Goal: Transaction & Acquisition: Purchase product/service

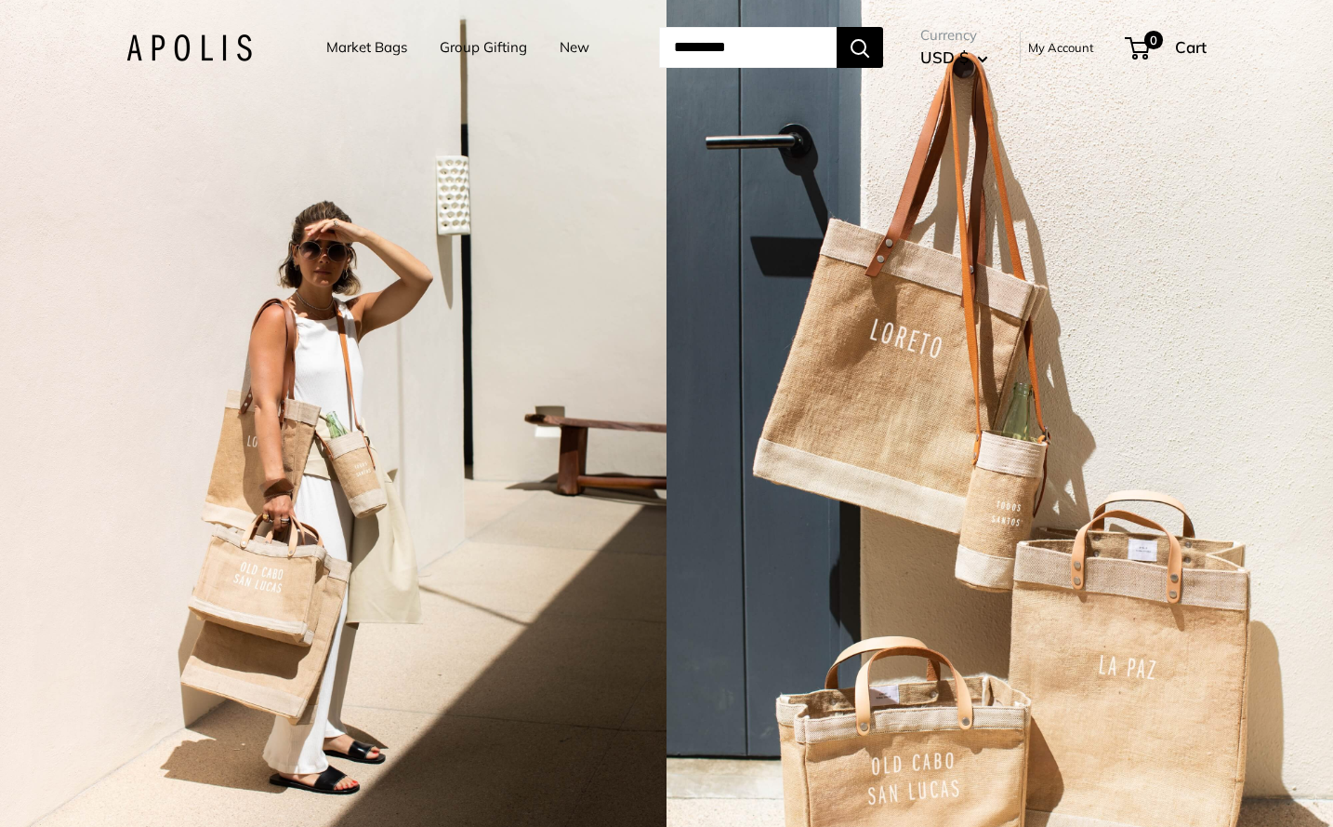
click at [473, 48] on link "Group Gifting" at bounding box center [483, 47] width 87 height 26
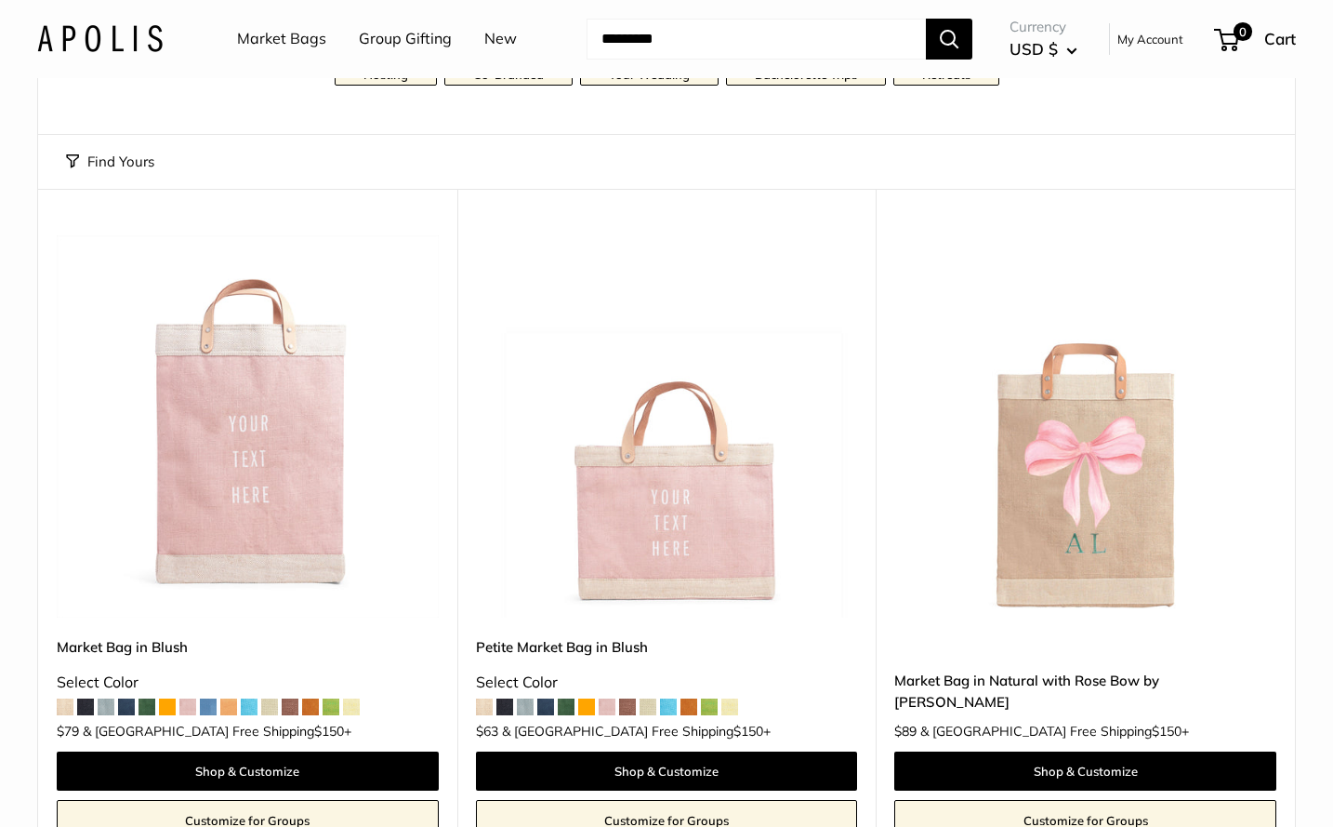
scroll to position [246, 0]
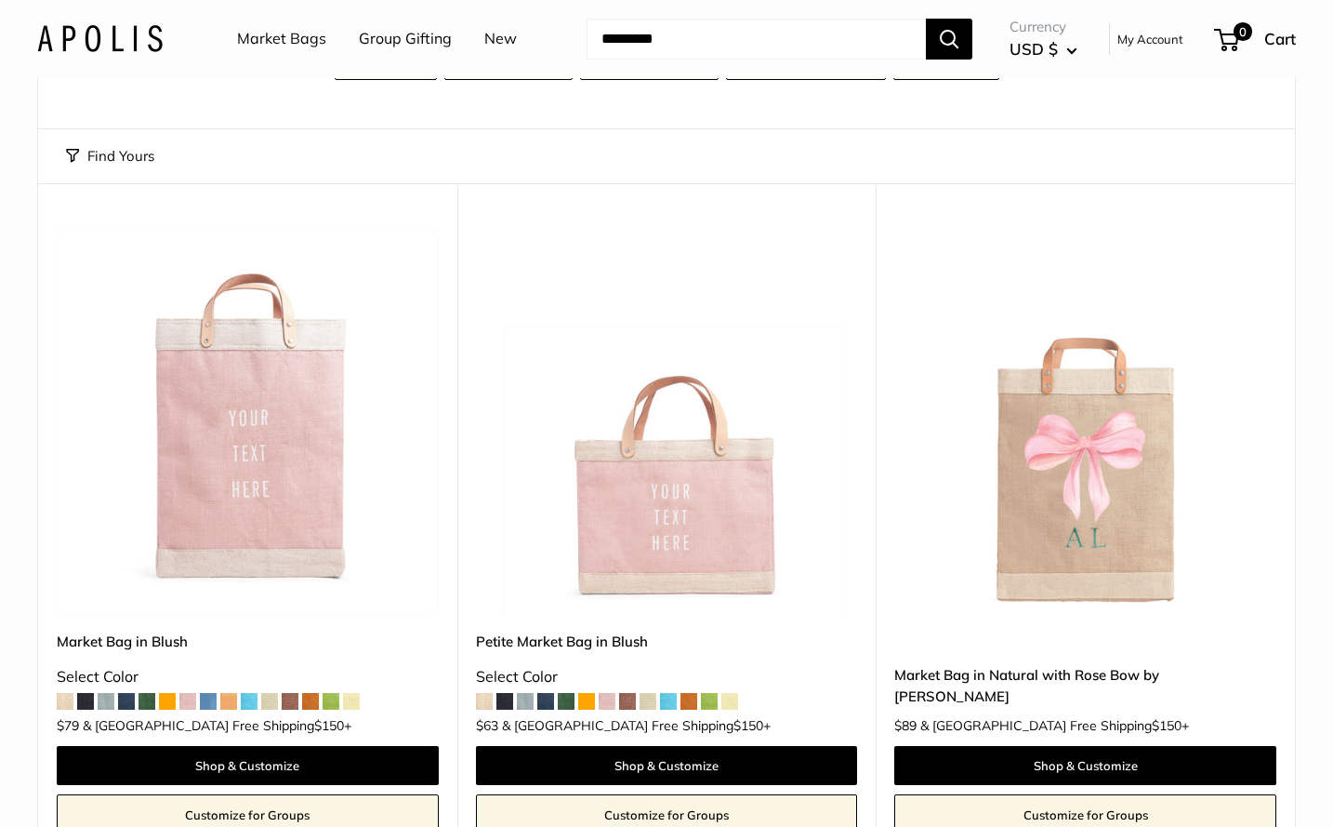
click at [404, 746] on link "Shop & Customize" at bounding box center [248, 765] width 382 height 39
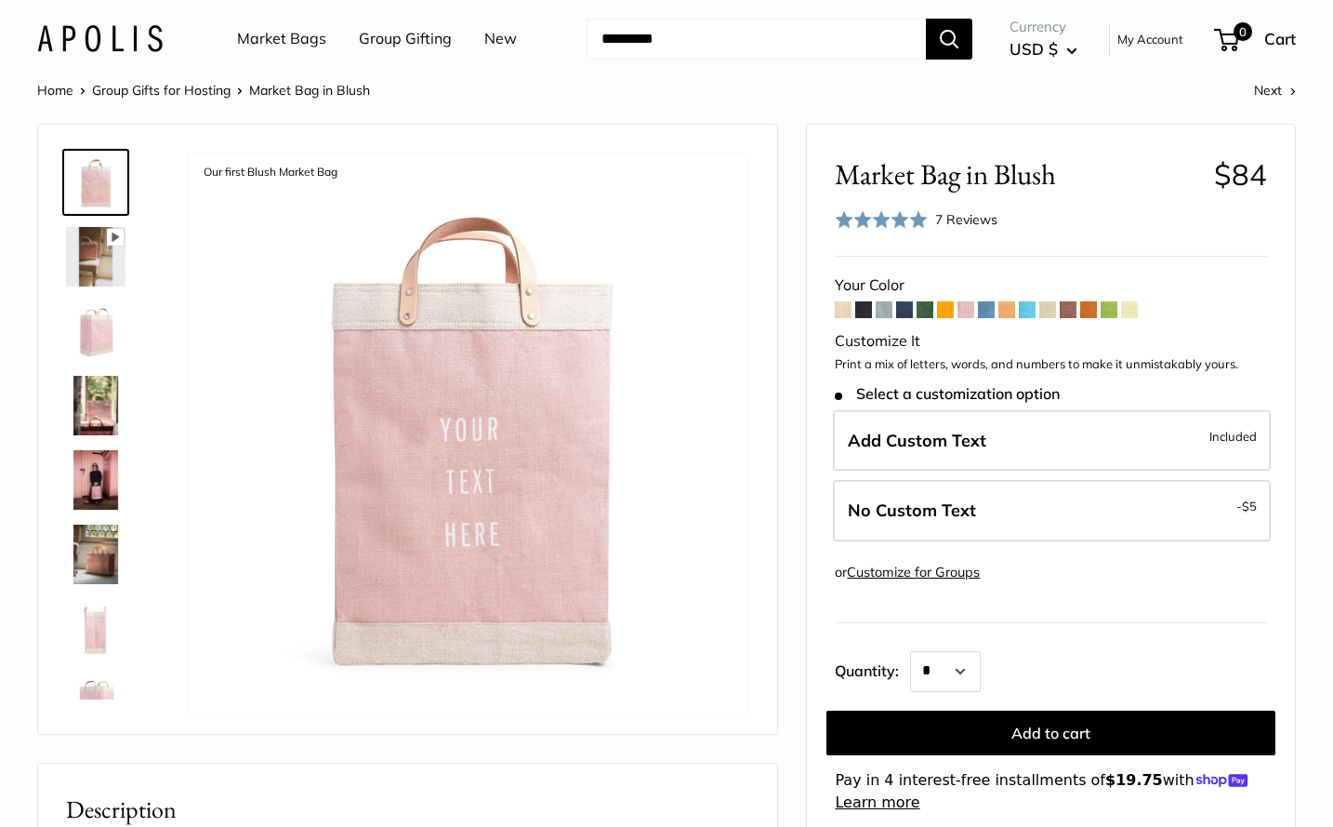
scroll to position [28, 0]
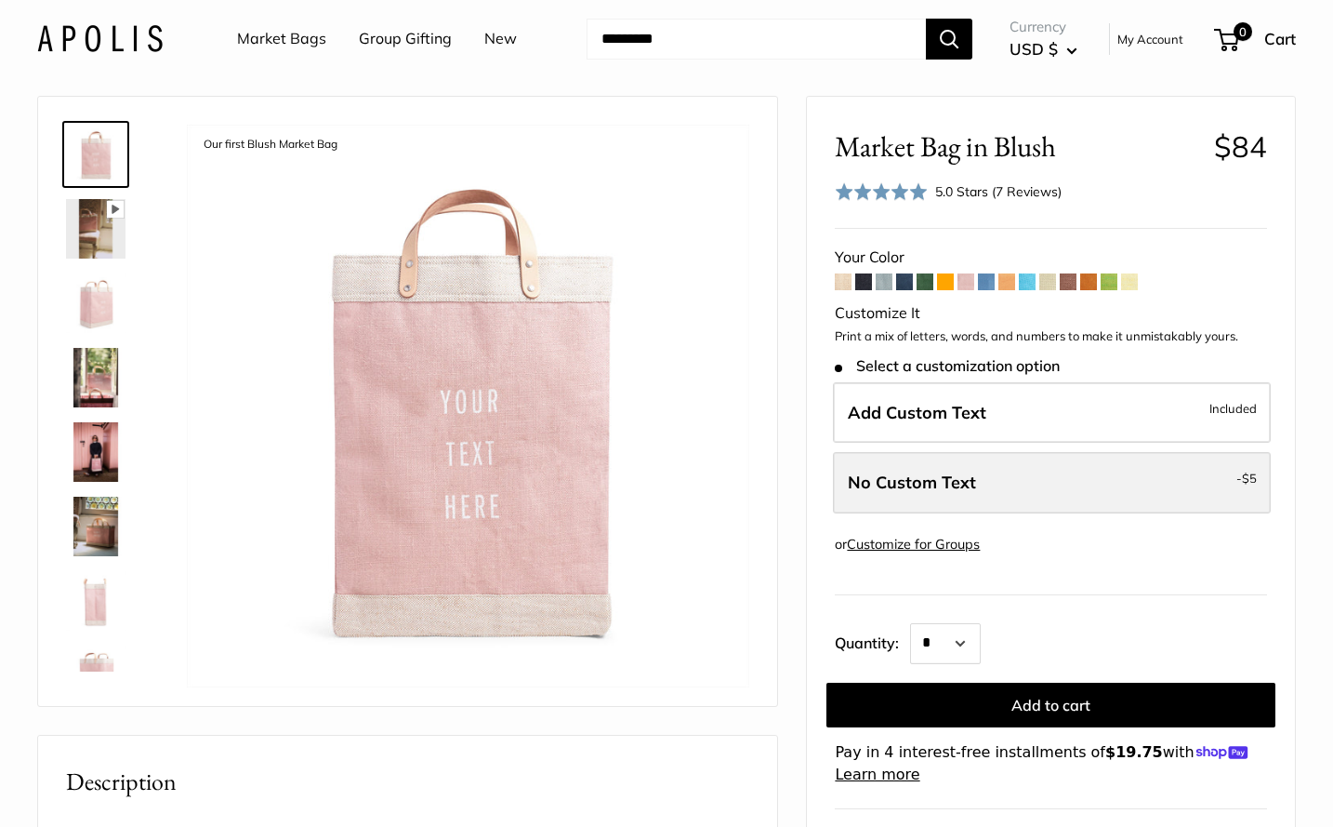
click at [1040, 496] on label "No Custom Text - $5" at bounding box center [1052, 482] width 438 height 61
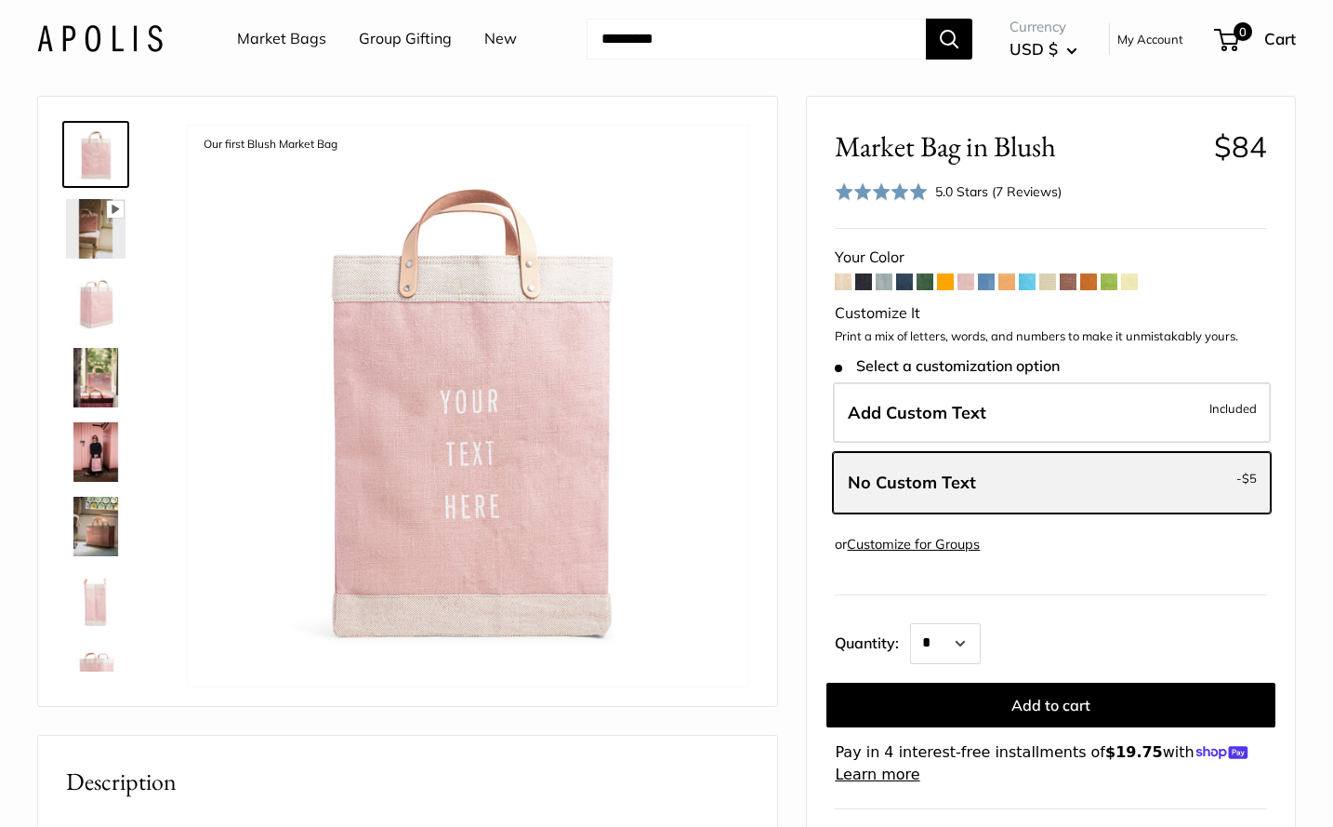
click at [1040, 496] on label "No Custom Text - $5" at bounding box center [1052, 482] width 438 height 61
click at [1082, 509] on div "Add Custom Text Included No Custom Text - $5" at bounding box center [1051, 452] width 440 height 140
click at [1063, 563] on form "Your Color" at bounding box center [1051, 515] width 432 height 542
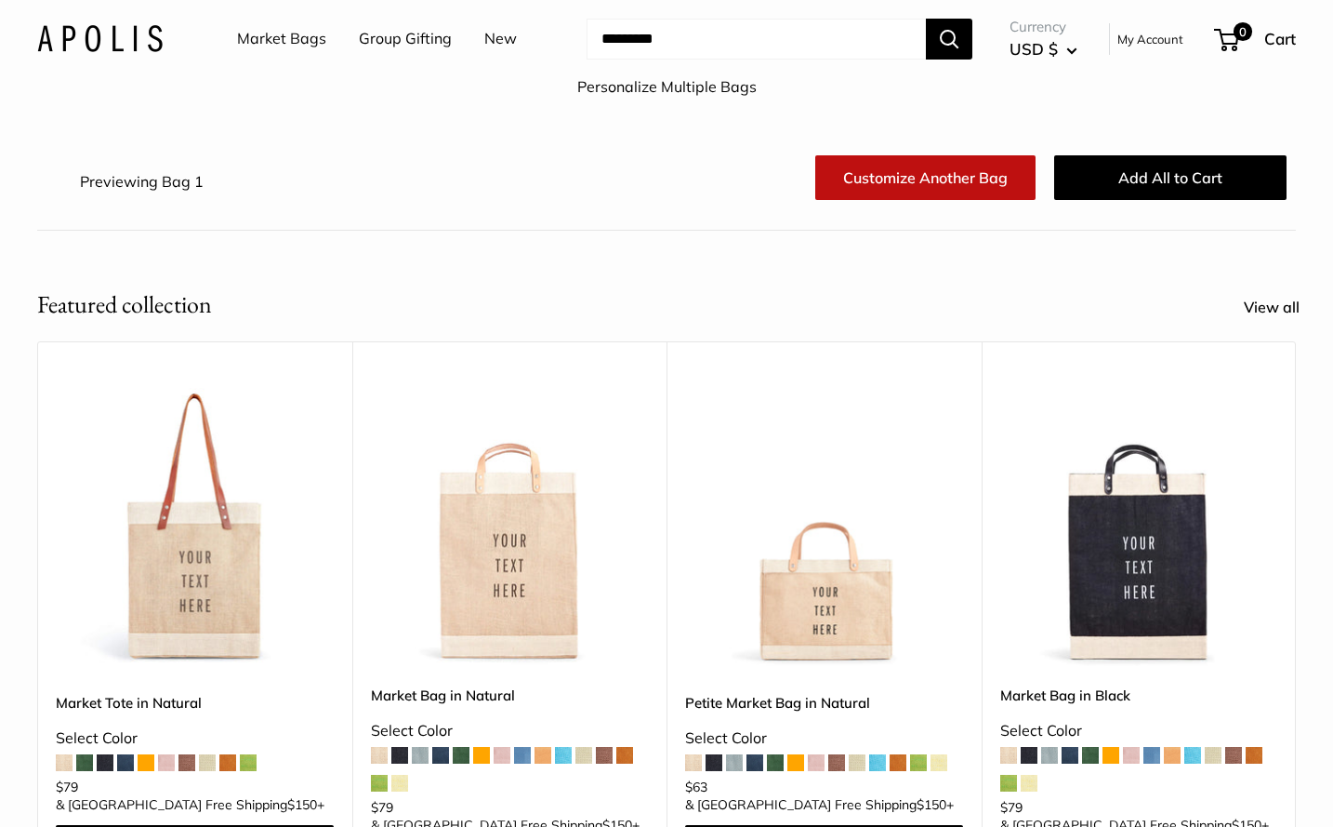
scroll to position [112, 0]
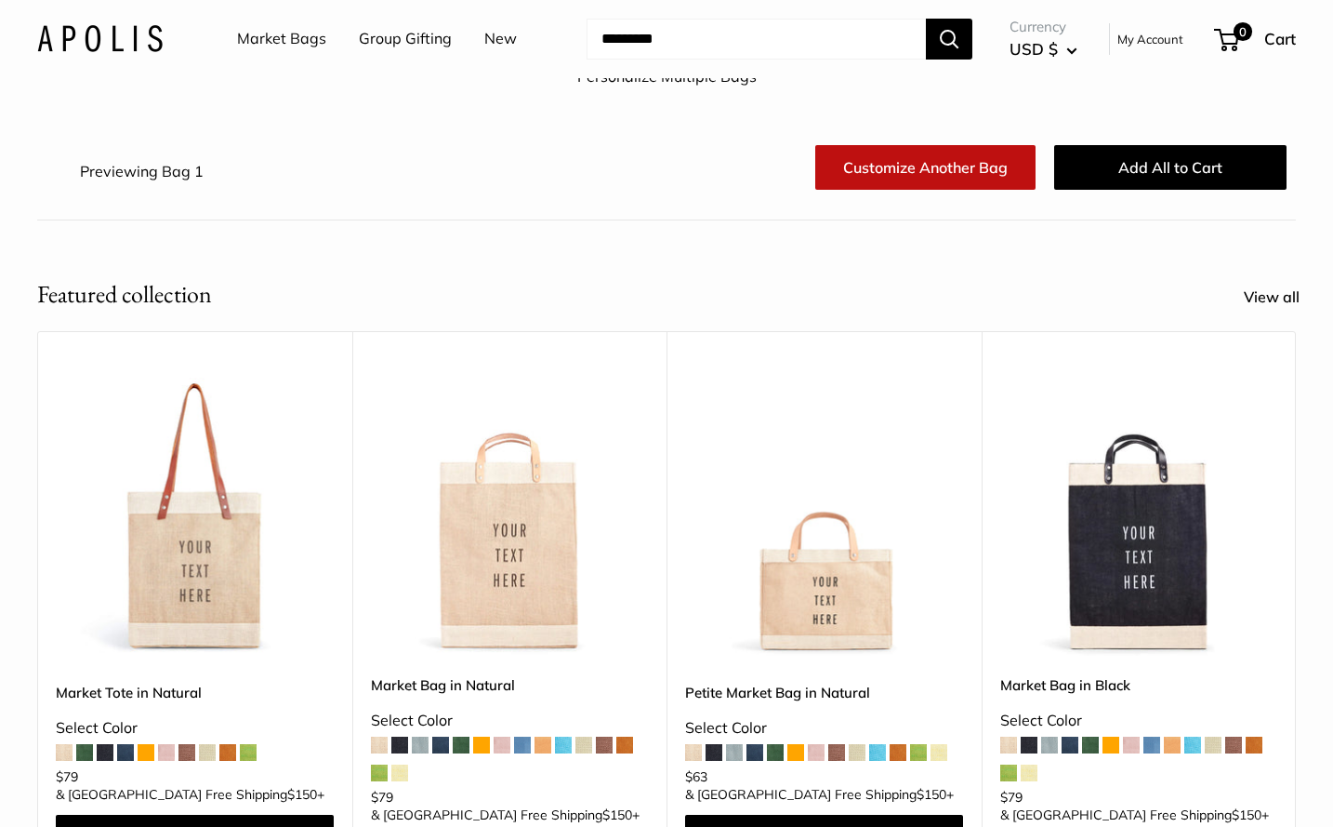
click at [663, 1] on header "Market Bags Group Gifting New Need help? Text Us: 20919 hello@apolisglobal.com …" at bounding box center [666, 39] width 1333 height 78
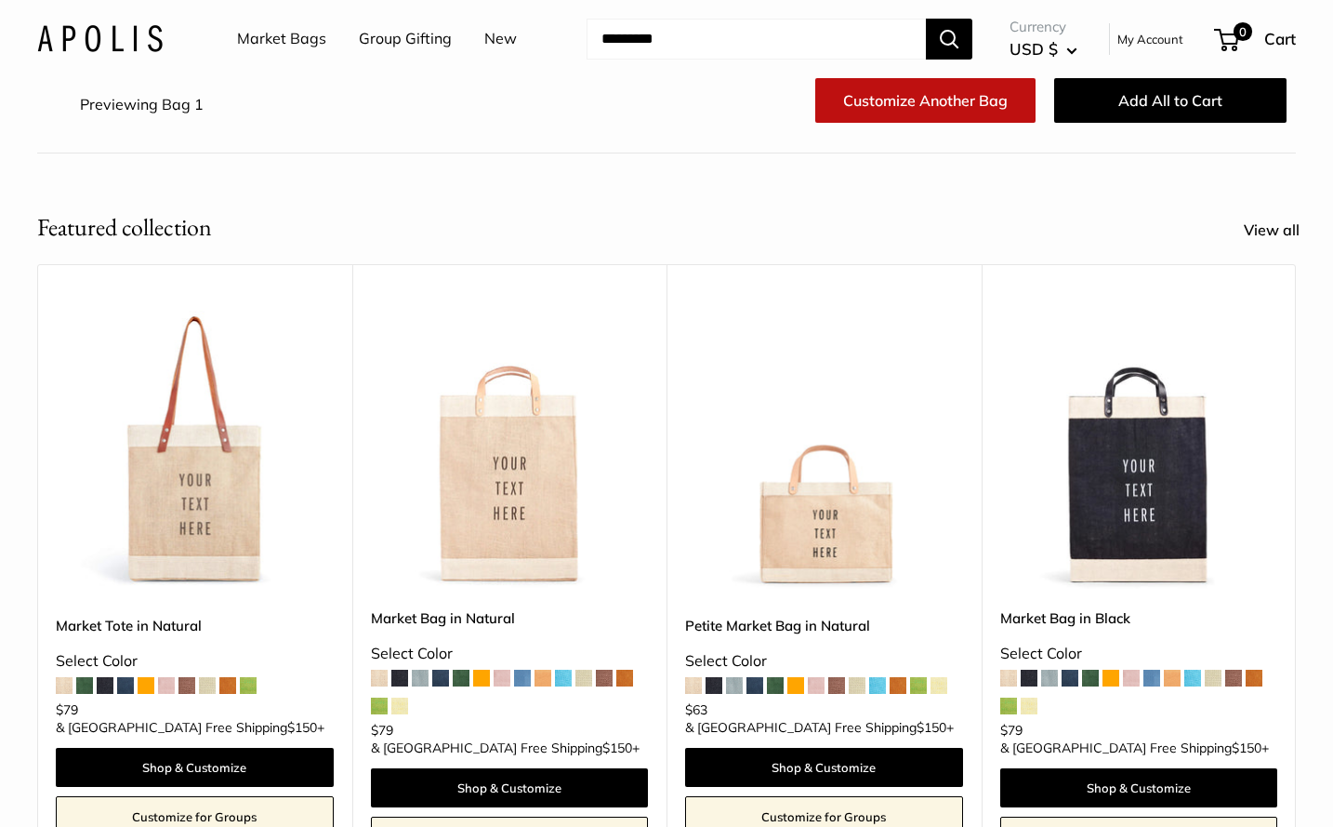
scroll to position [189, 0]
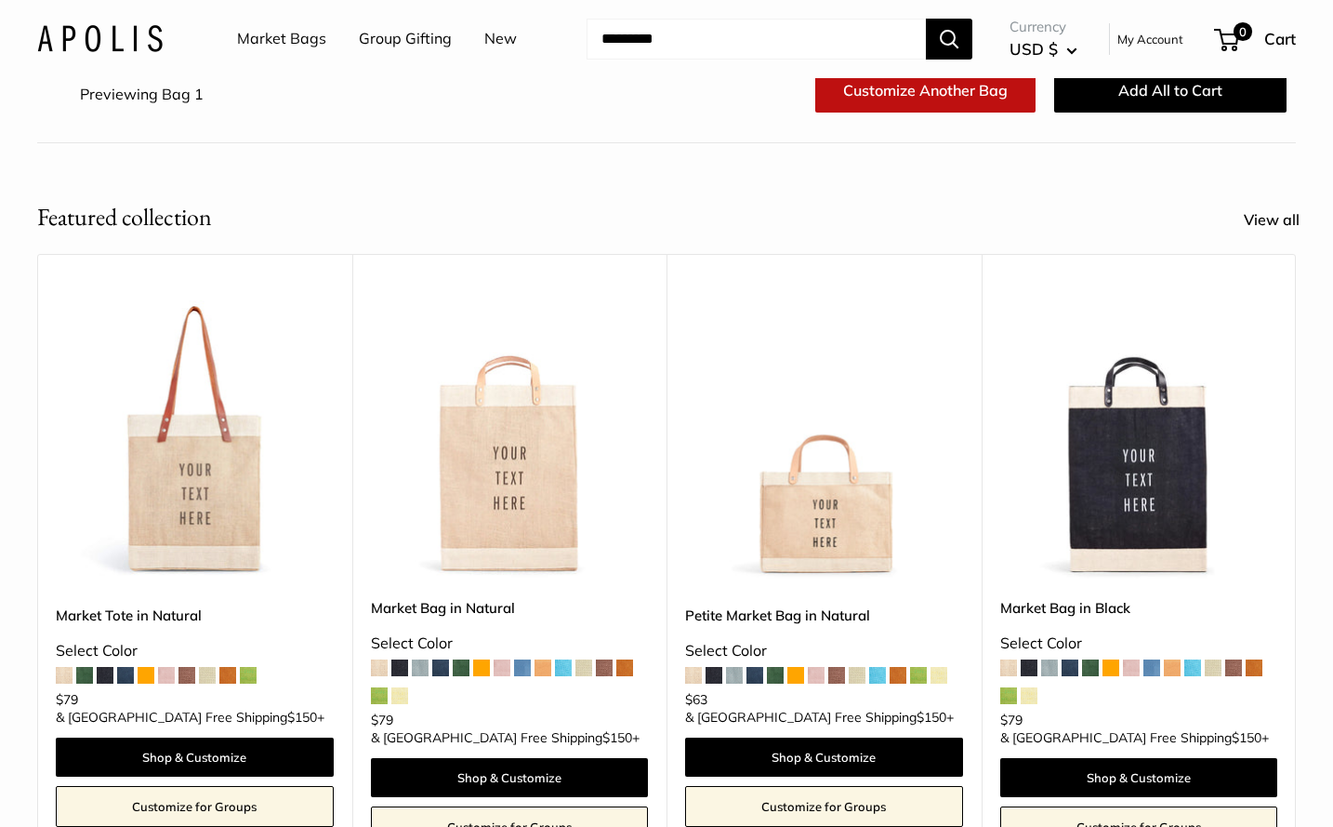
click at [0, 0] on img at bounding box center [0, 0] width 0 height 0
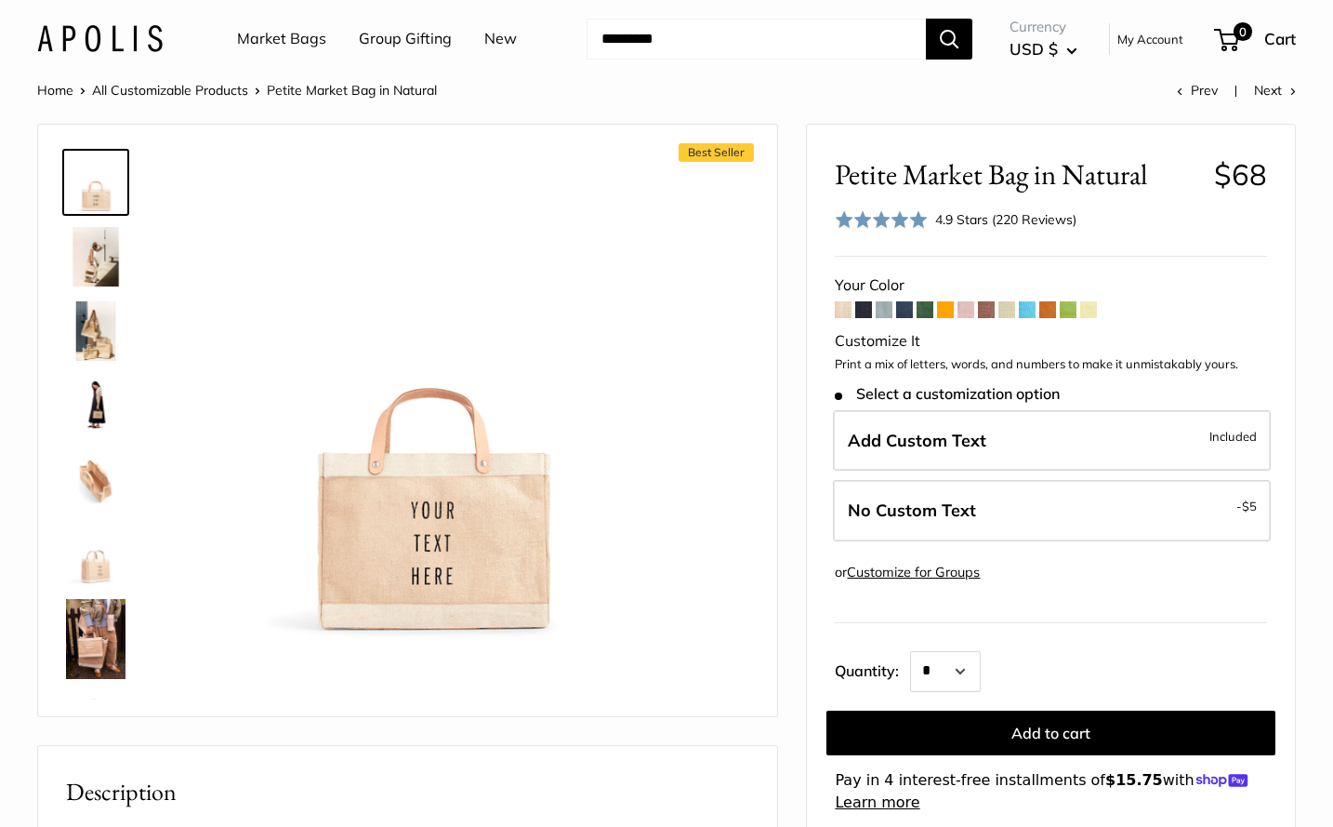
click at [845, 306] on span at bounding box center [843, 309] width 17 height 17
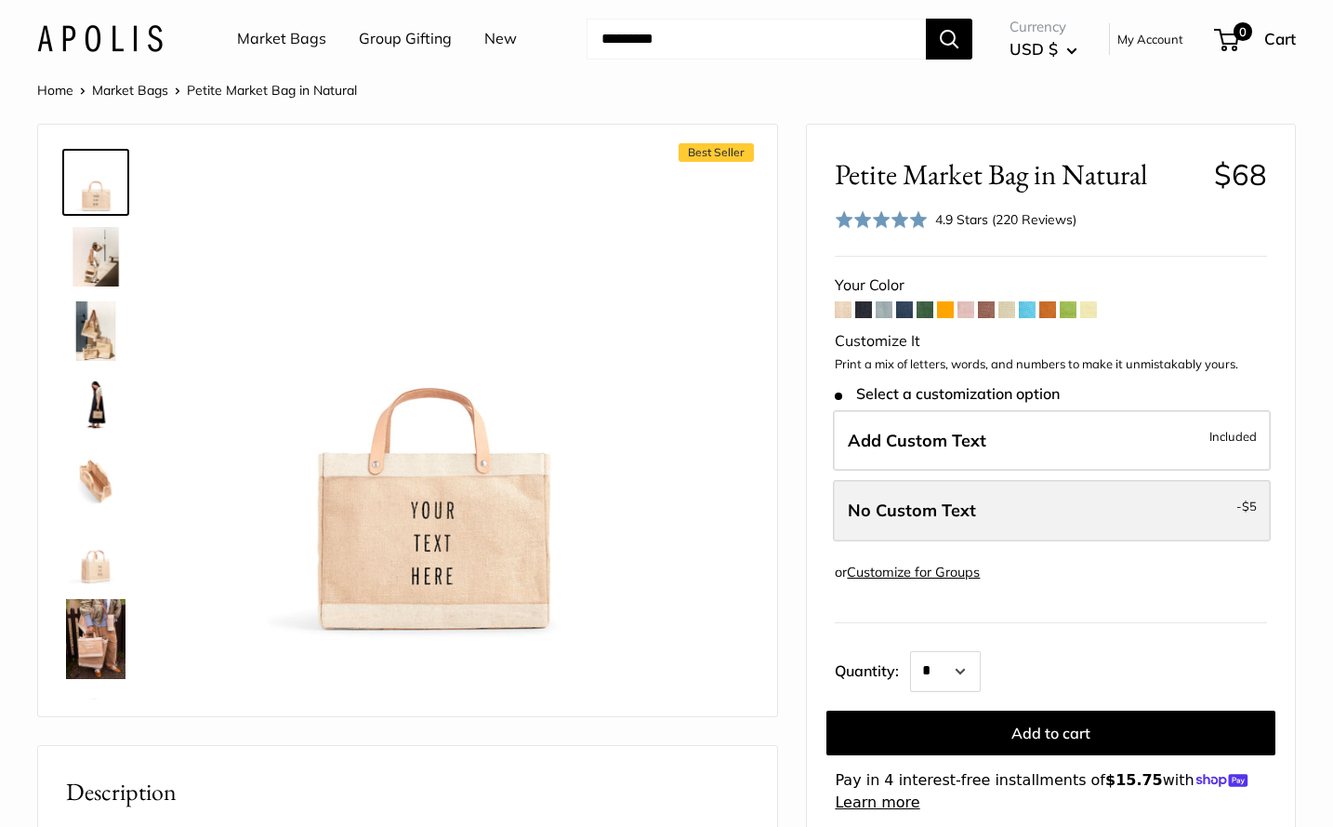
click at [954, 520] on label "No Custom Text - $5" at bounding box center [1052, 510] width 438 height 61
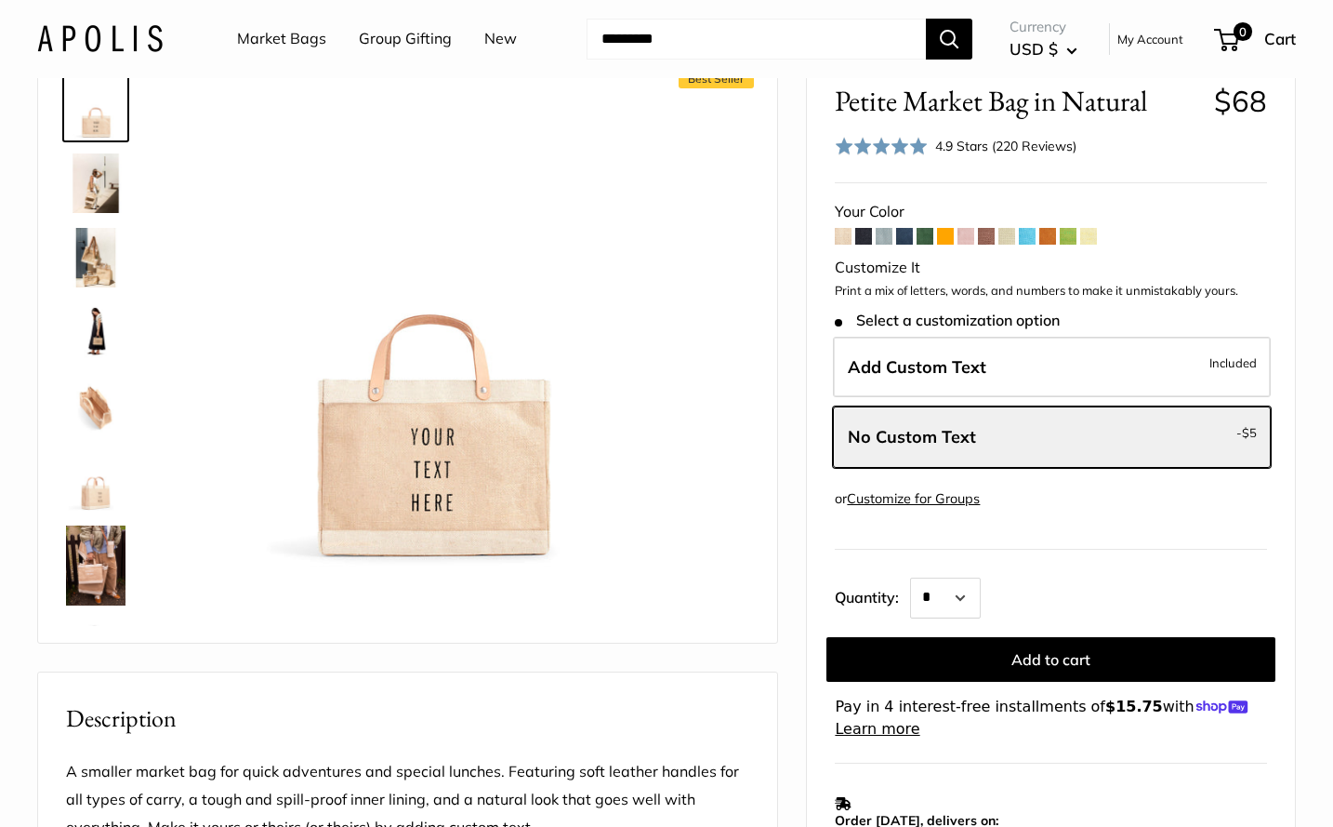
scroll to position [74, 0]
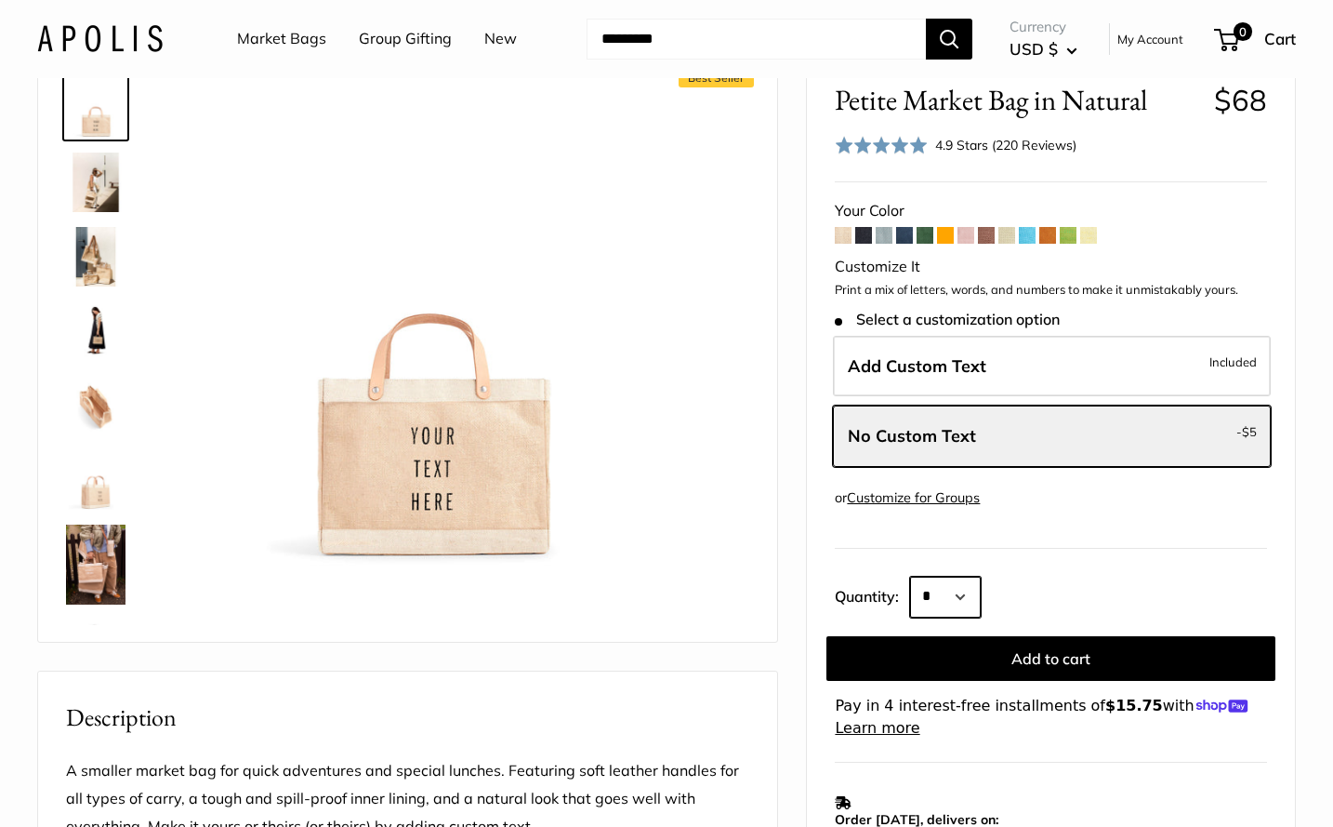
select select "***"
click at [1157, 563] on form "Your Color -" at bounding box center [1051, 468] width 432 height 542
drag, startPoint x: 1102, startPoint y: 644, endPoint x: 1244, endPoint y: 681, distance: 146.8
click at [1102, 644] on button "Add to cart" at bounding box center [1051, 658] width 449 height 45
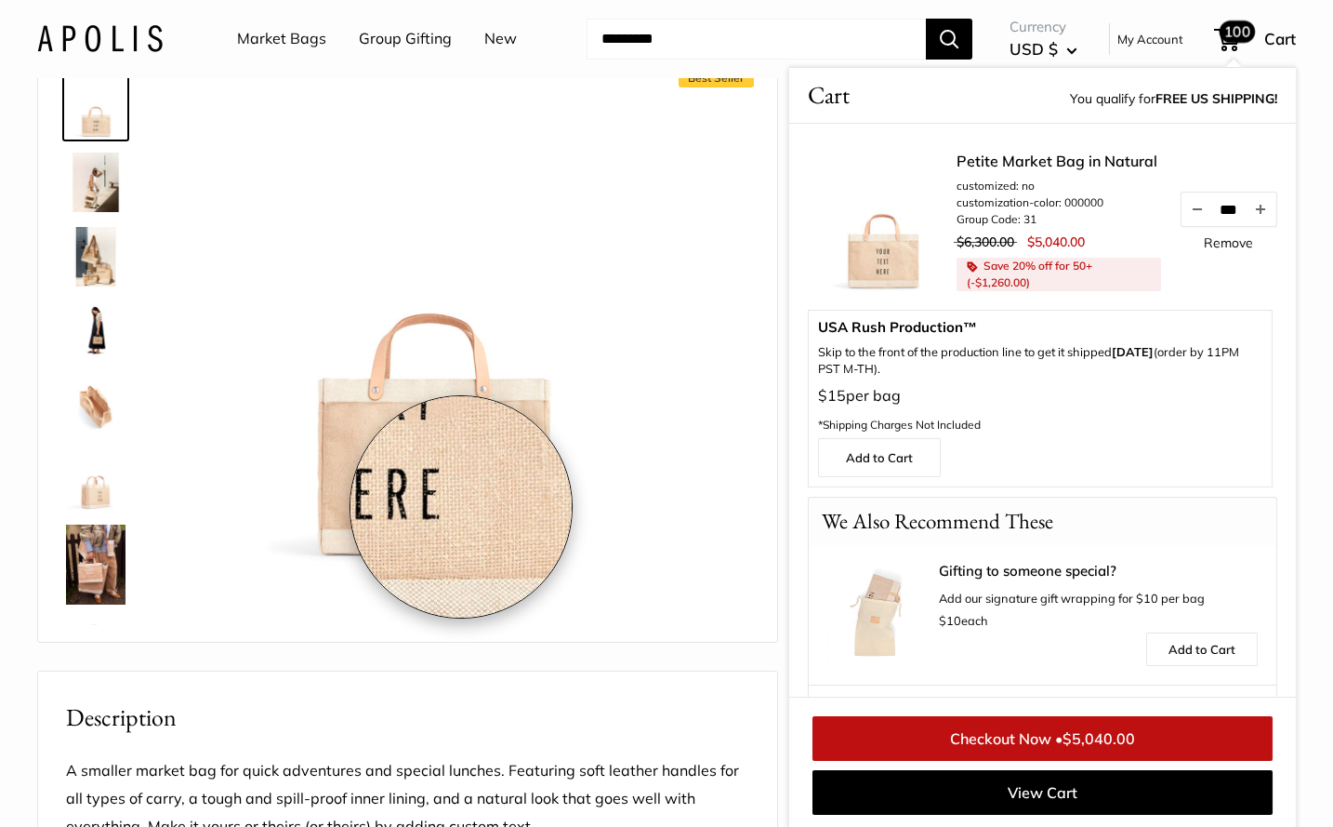
click at [461, 507] on img at bounding box center [430, 321] width 487 height 487
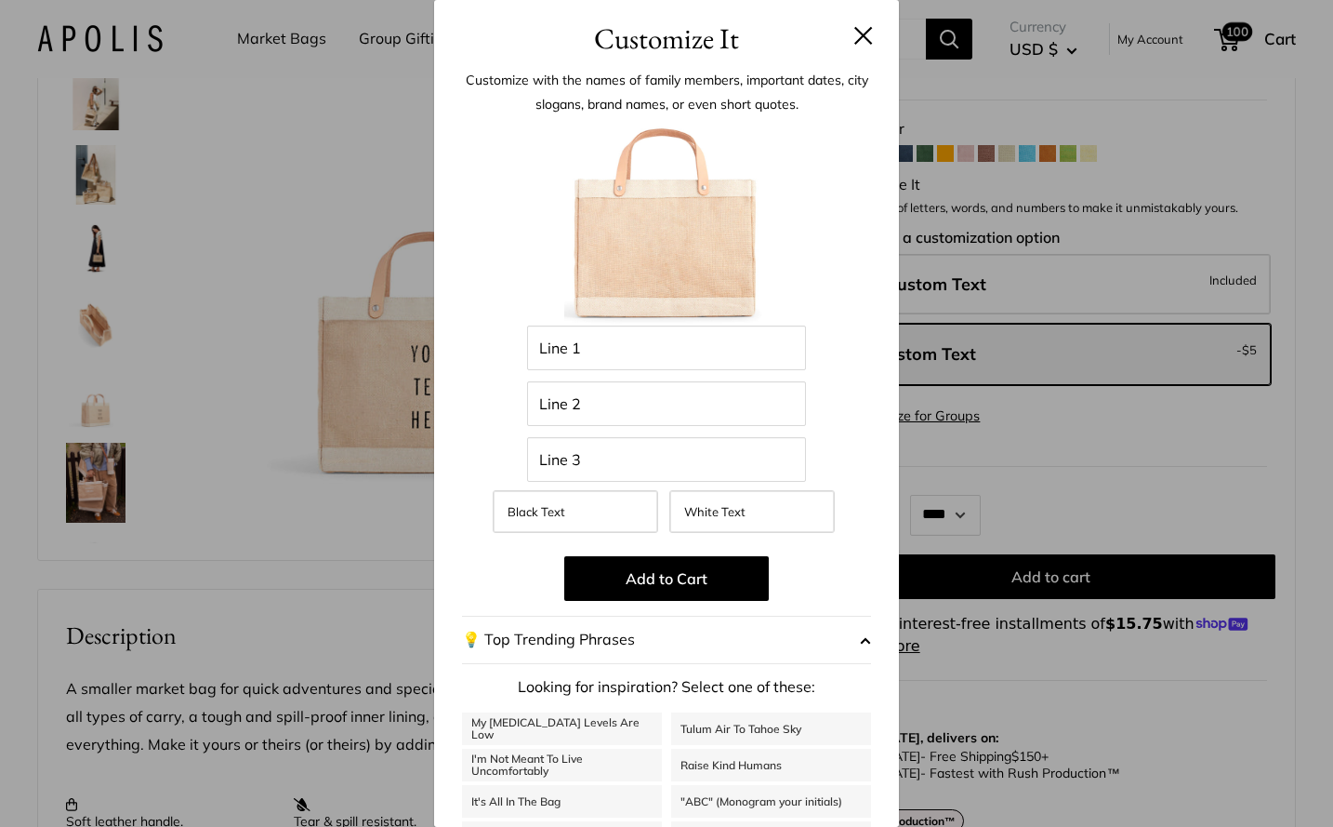
click at [603, 250] on img at bounding box center [666, 223] width 205 height 205
